Goal: Register for event/course

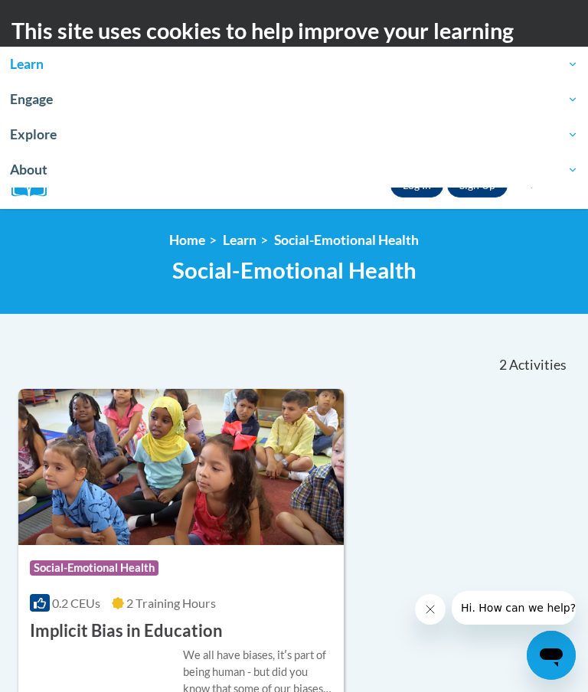
click at [243, 485] on img at bounding box center [180, 467] width 325 height 156
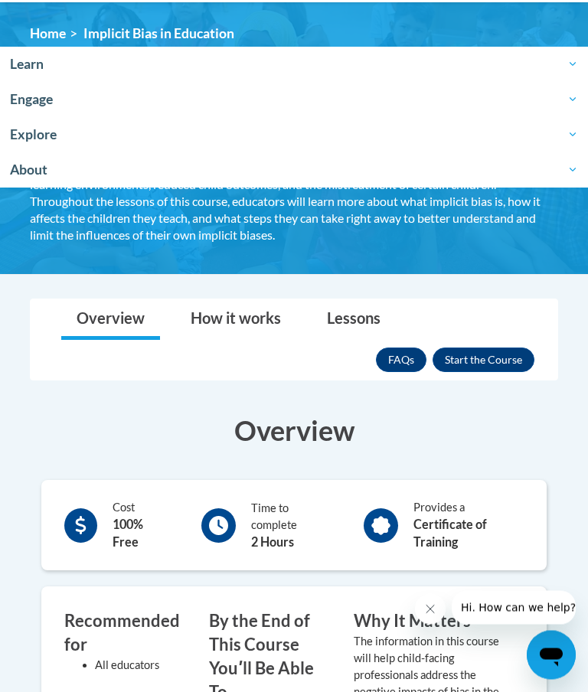
scroll to position [207, 0]
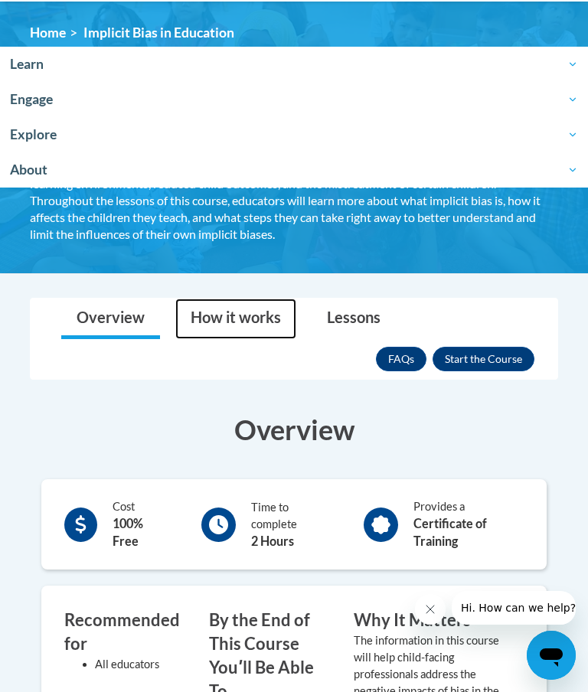
click at [254, 309] on link "How it works" at bounding box center [235, 318] width 121 height 41
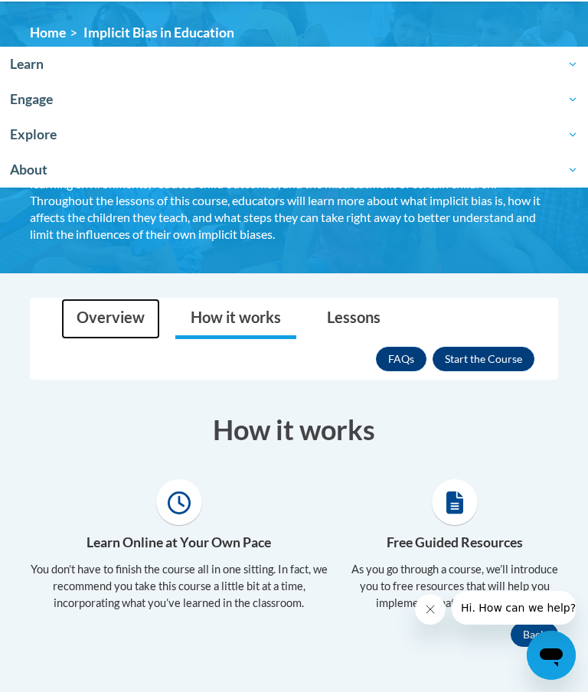
click at [121, 311] on link "Overview" at bounding box center [110, 318] width 99 height 41
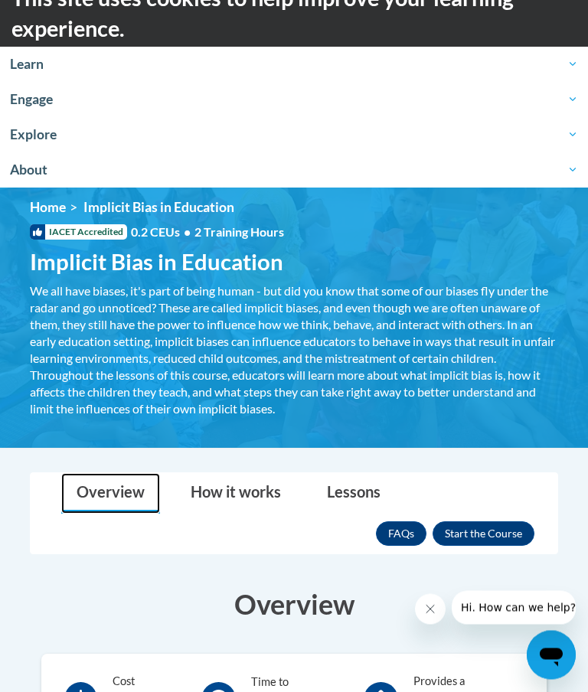
scroll to position [0, 0]
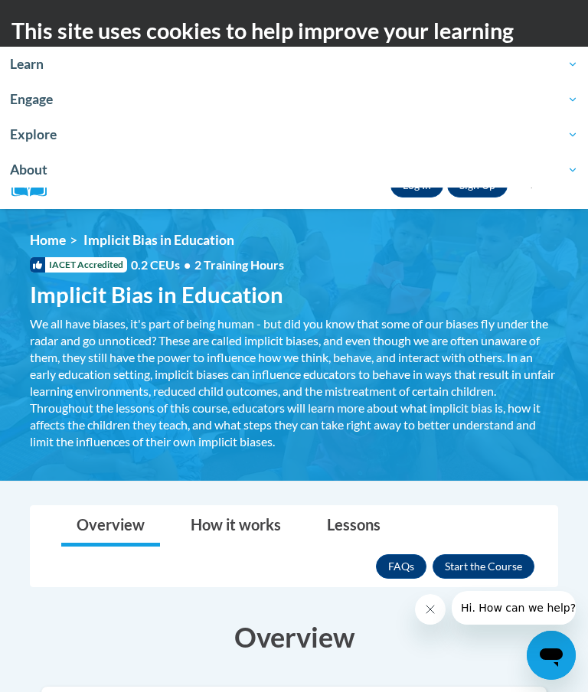
click at [488, 565] on button "Enroll" at bounding box center [483, 566] width 102 height 24
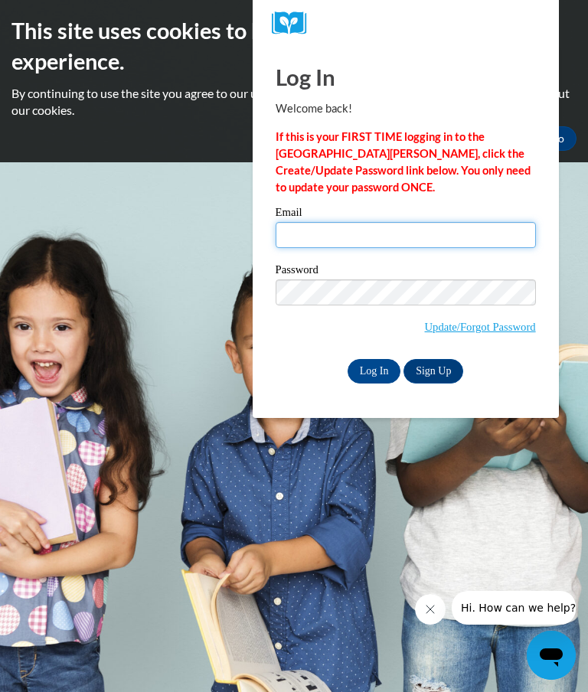
click at [474, 242] on input "Email" at bounding box center [405, 235] width 260 height 26
click at [424, 220] on label "Email" at bounding box center [405, 214] width 260 height 15
click at [424, 222] on input "Email" at bounding box center [405, 235] width 260 height 26
type input "kjchosen4purpose@gmail.com"
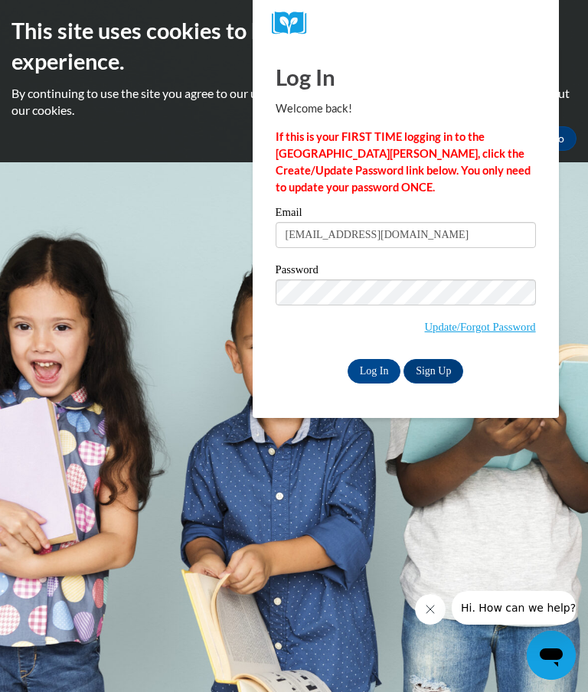
click at [448, 366] on link "Sign Up" at bounding box center [433, 371] width 60 height 24
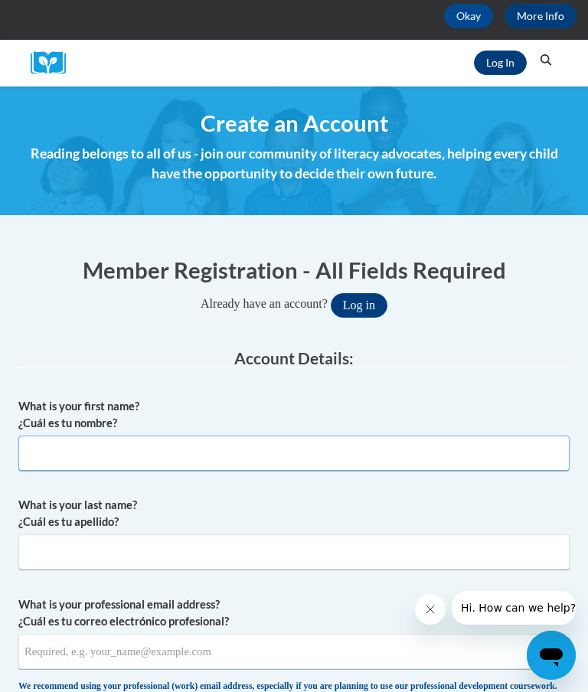
click at [431, 450] on input "What is your first name? ¿Cuál es tu nombre?" at bounding box center [293, 452] width 551 height 35
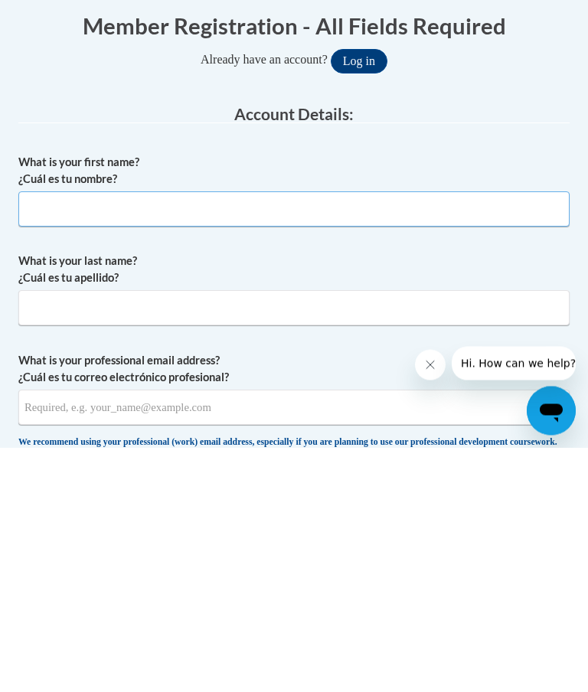
type input "[PERSON_NAME]"
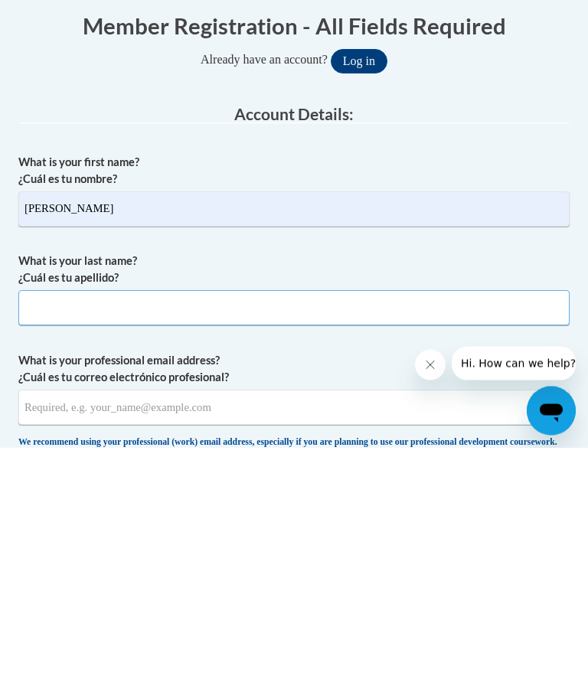
type input "[PERSON_NAME]"
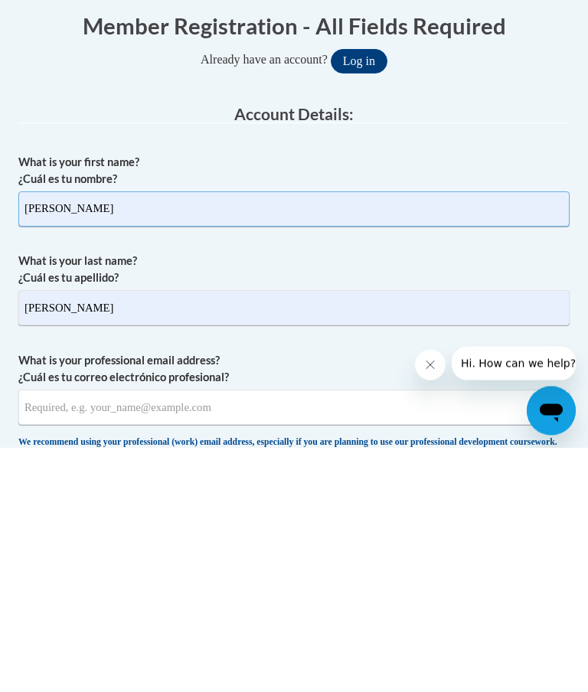
scroll to position [366, 0]
